Goal: Information Seeking & Learning: Learn about a topic

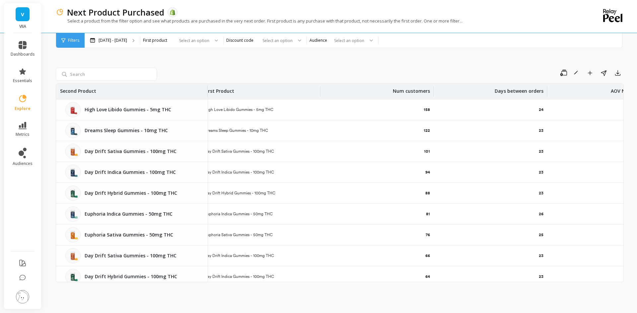
scroll to position [0, 9]
click at [535, 93] on p "Days between orders" at bounding box center [517, 89] width 49 height 11
click at [502, 140] on span "Sort Descending" at bounding box center [499, 138] width 87 height 11
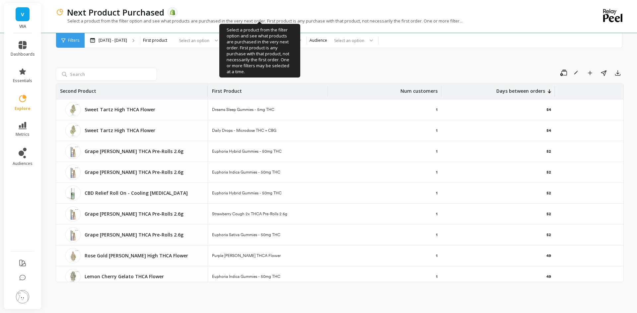
click at [551, 90] on icon at bounding box center [549, 91] width 3 height 4
click at [419, 90] on p "Num customers" at bounding box center [418, 89] width 37 height 11
click at [414, 135] on span "Sort Descending" at bounding box center [395, 138] width 87 height 11
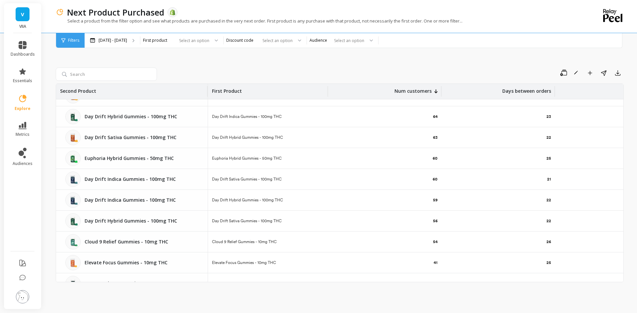
scroll to position [105, 0]
